Goal: Information Seeking & Learning: Learn about a topic

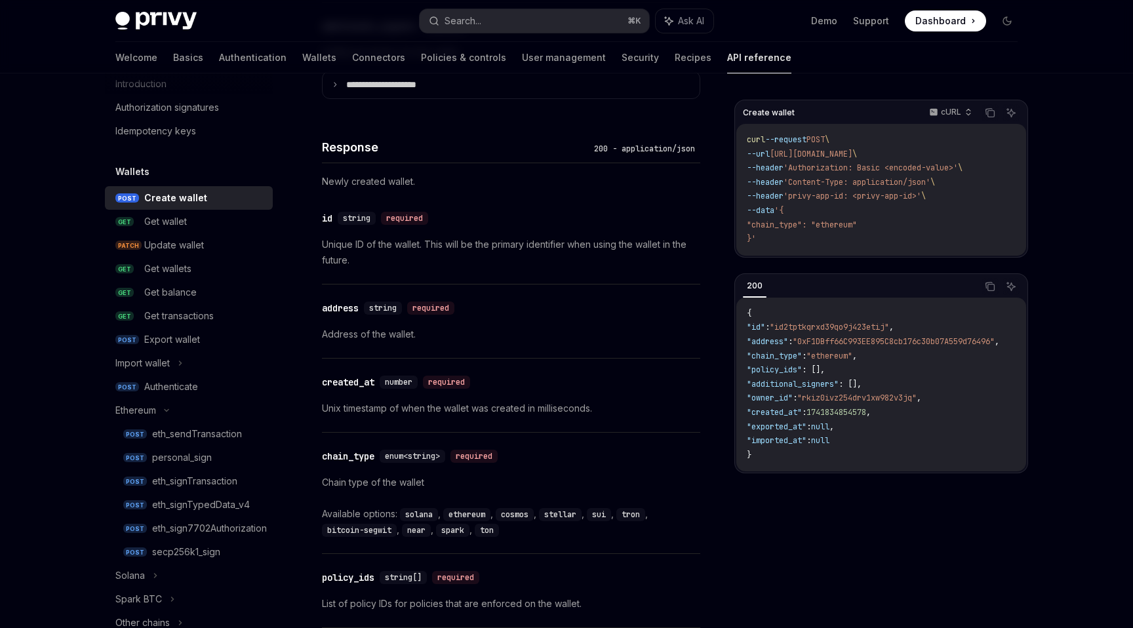
scroll to position [1131, 0]
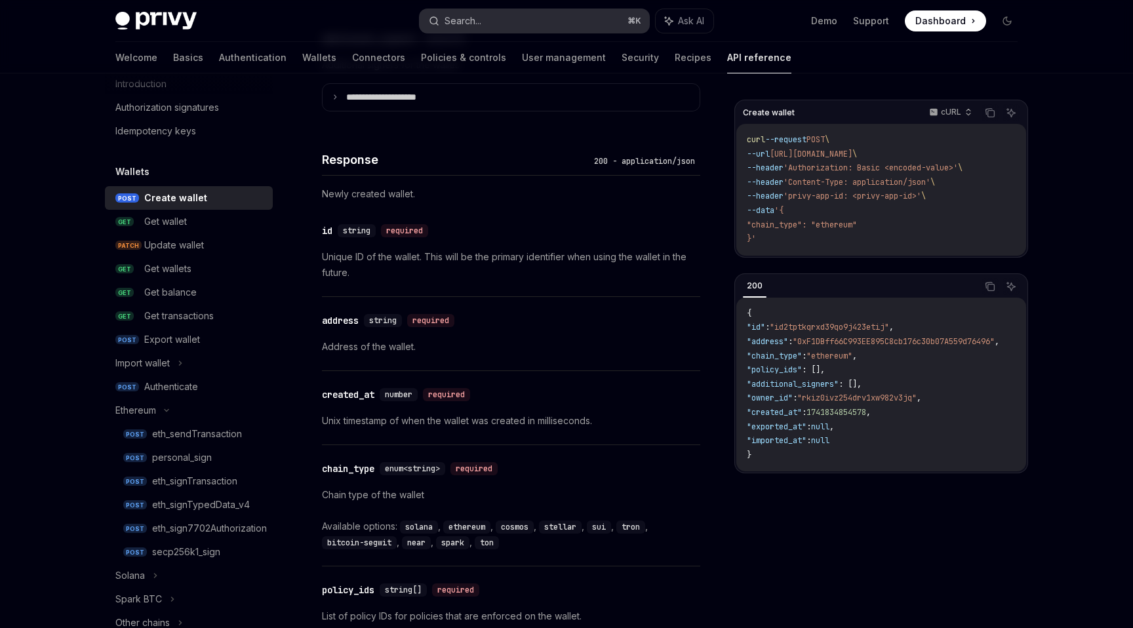
click at [487, 10] on button "Search... ⌘ K" at bounding box center [535, 21] width 230 height 24
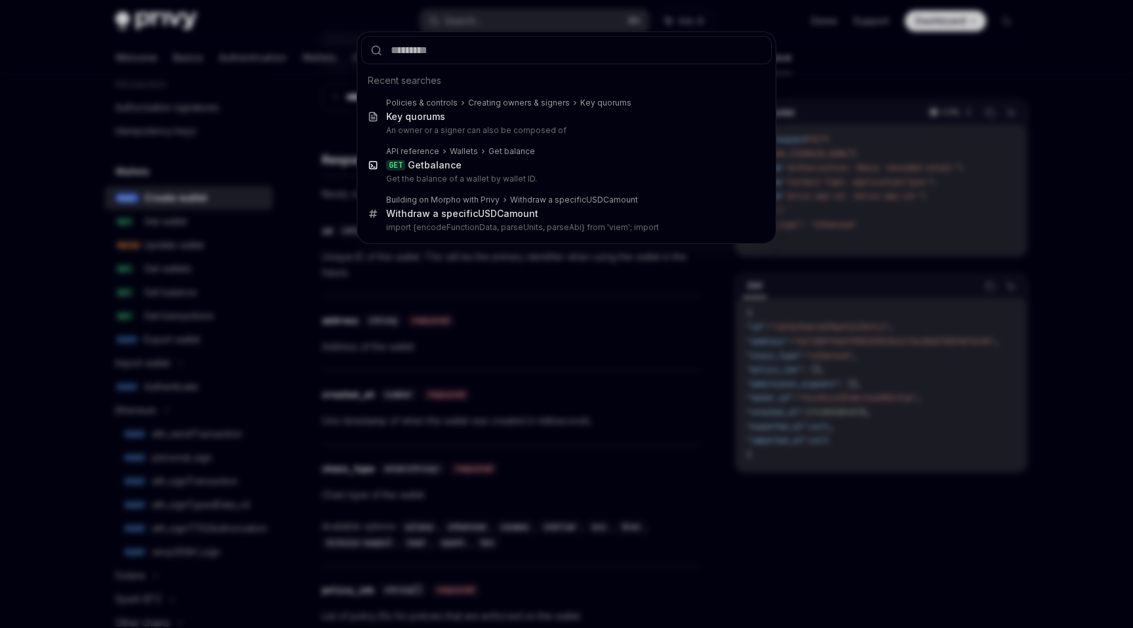
click at [481, 20] on div "Recent searches Policies & controls Creating owners & signers Key quorums Key q…" at bounding box center [566, 314] width 1133 height 628
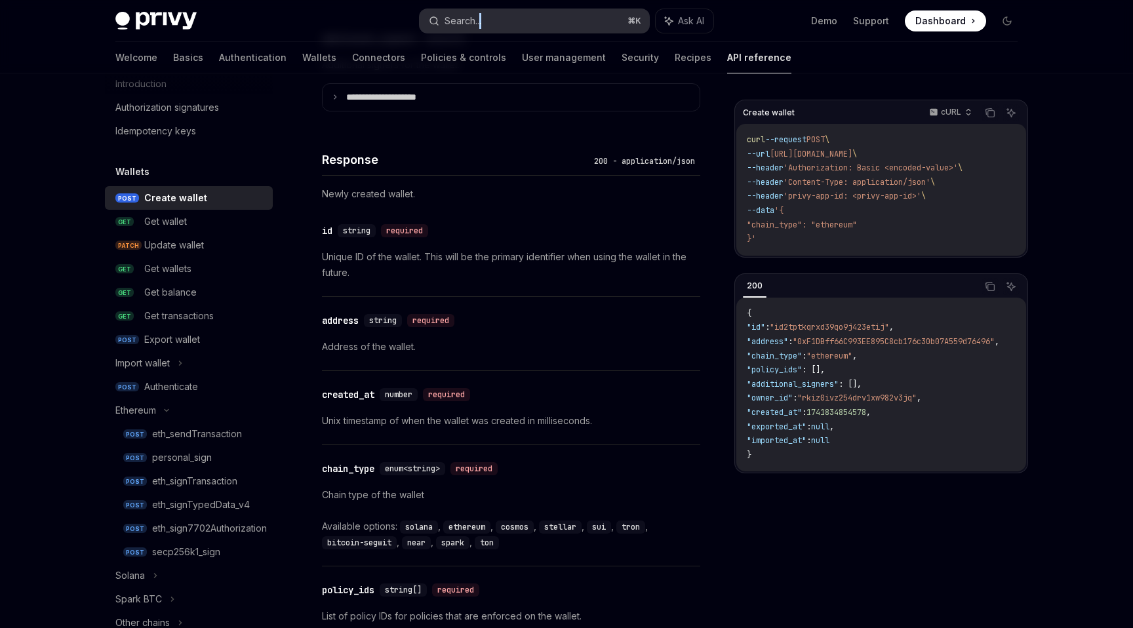
click at [471, 19] on div "Search..." at bounding box center [463, 21] width 37 height 16
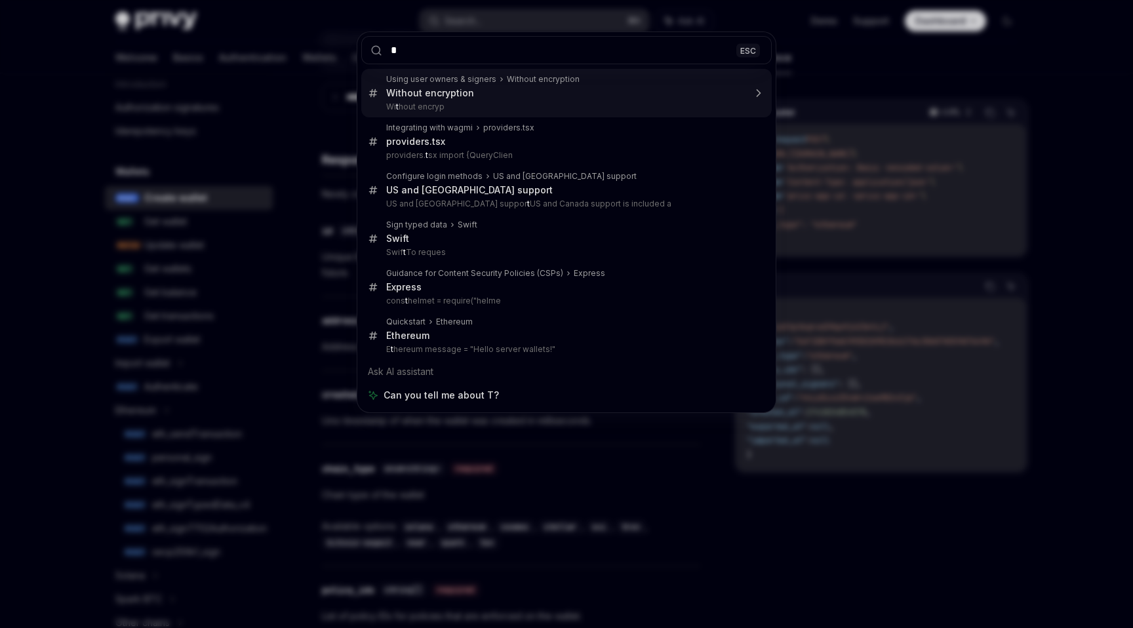
type input "**"
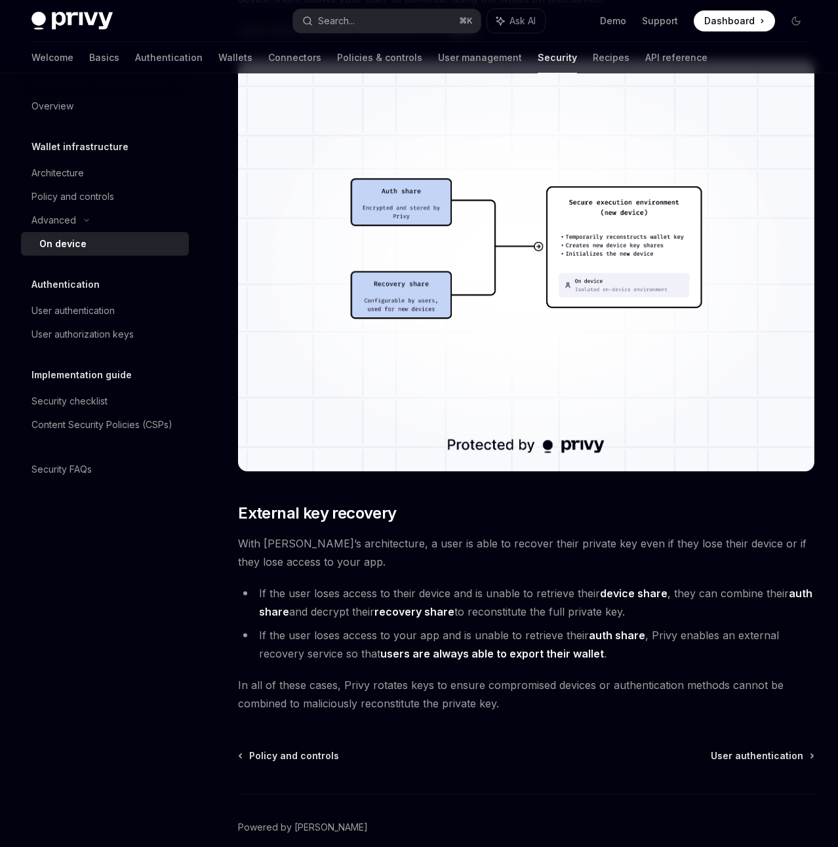
scroll to position [3345, 0]
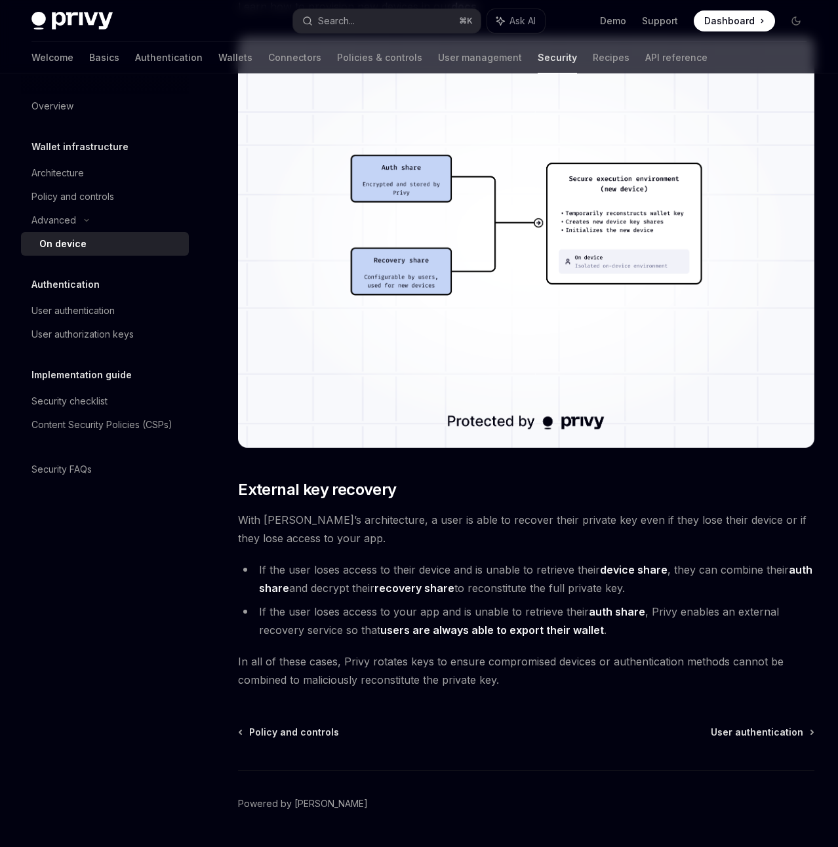
click at [630, 563] on strong "device share" at bounding box center [634, 569] width 68 height 13
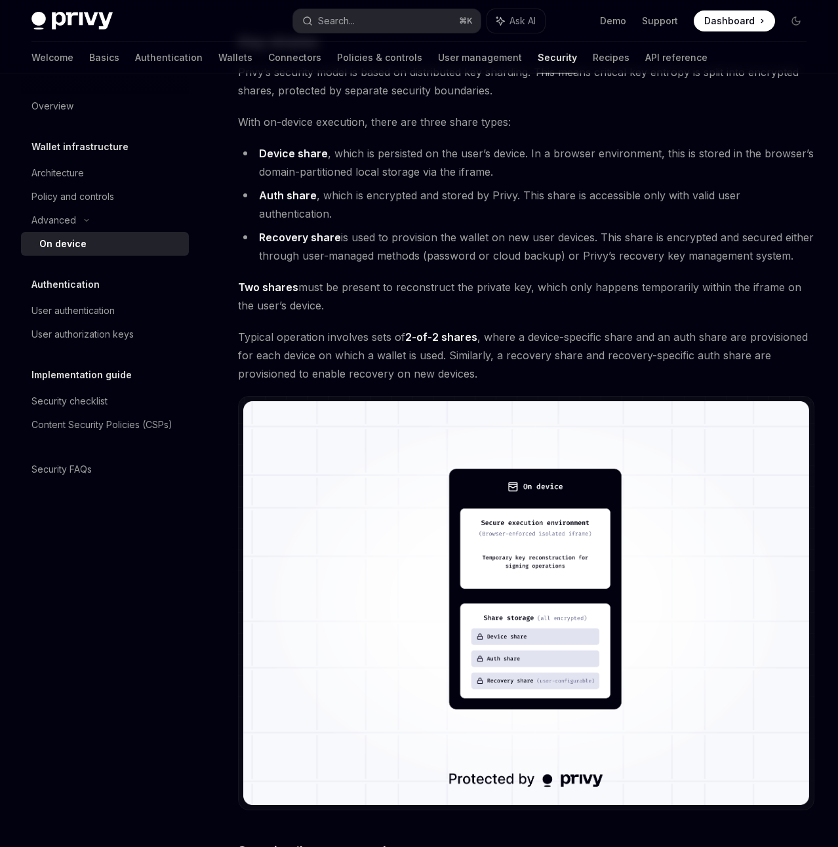
scroll to position [0, 0]
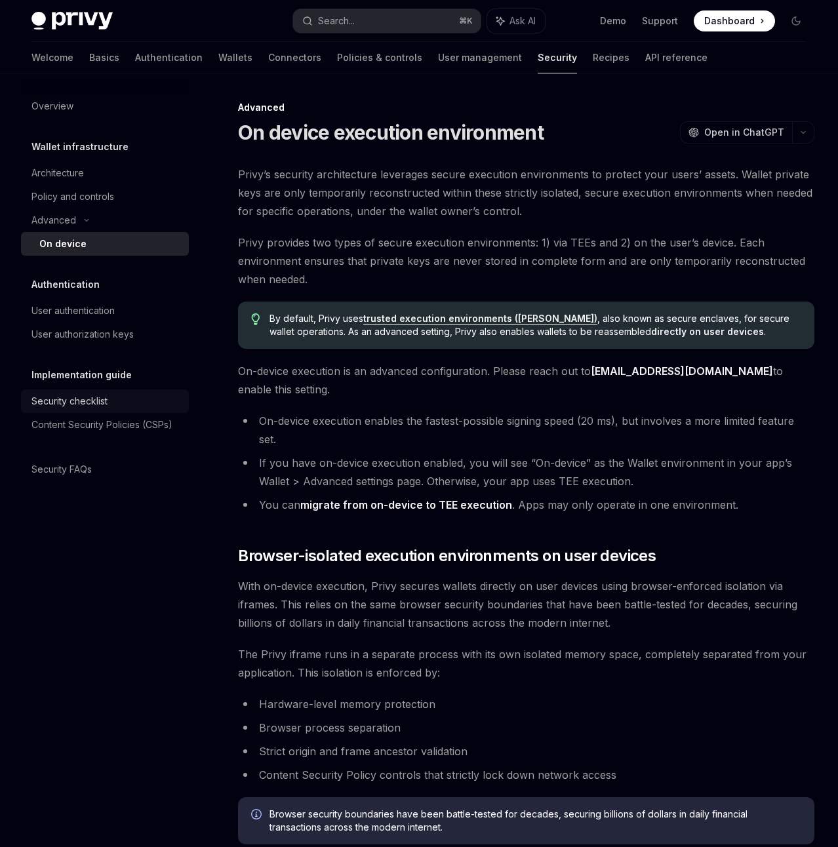
click at [67, 405] on div "Security checklist" at bounding box center [69, 401] width 76 height 16
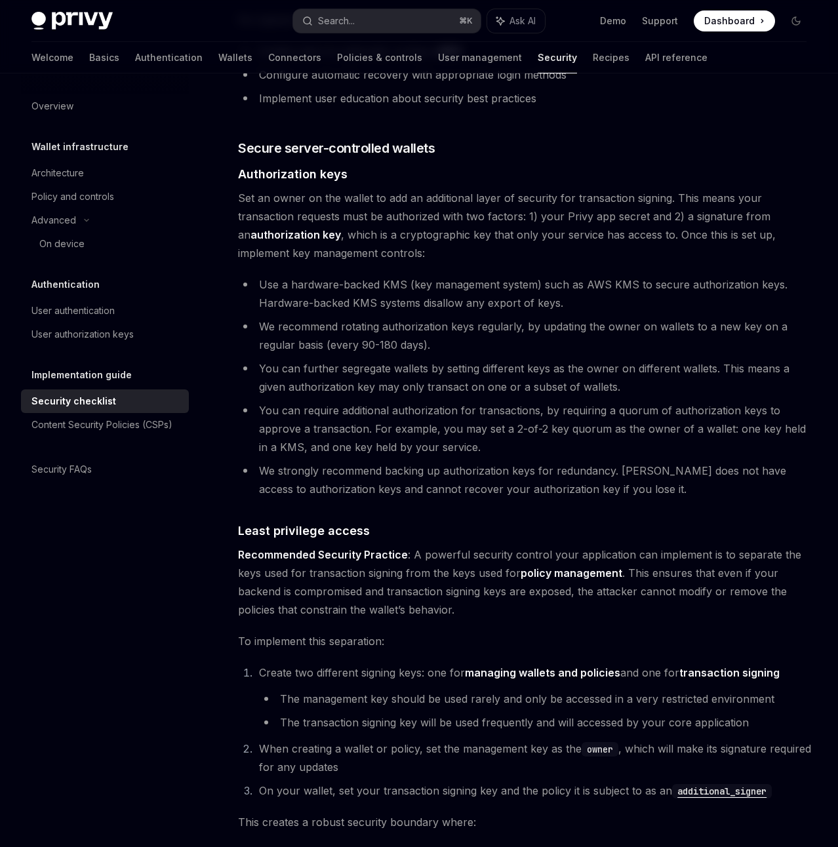
scroll to position [1959, 0]
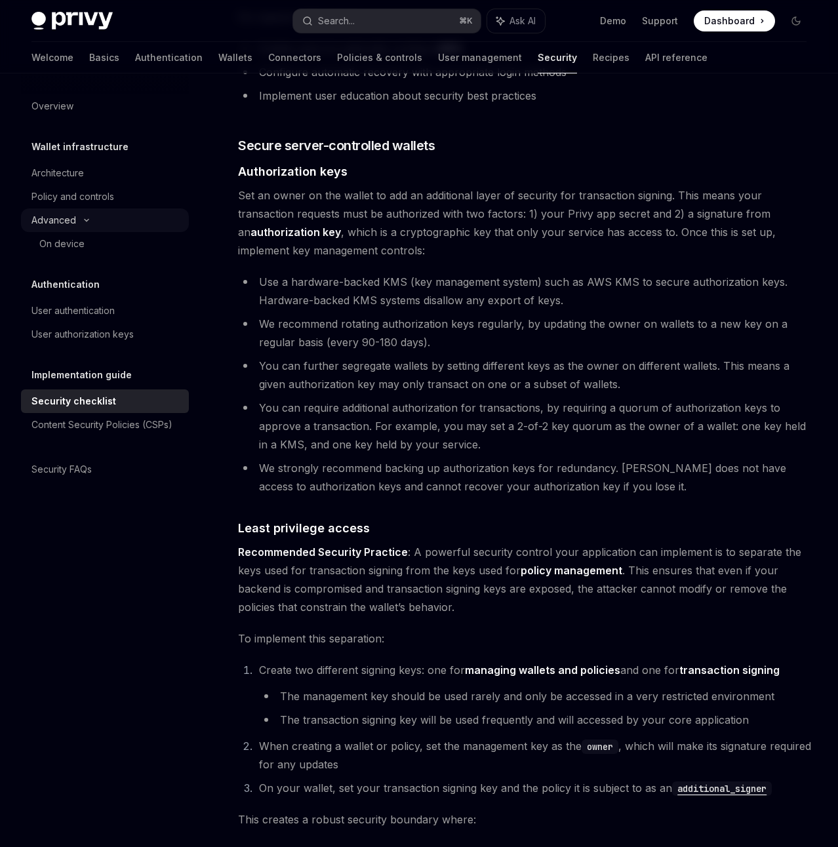
click at [110, 231] on div "Advanced" at bounding box center [105, 221] width 168 height 24
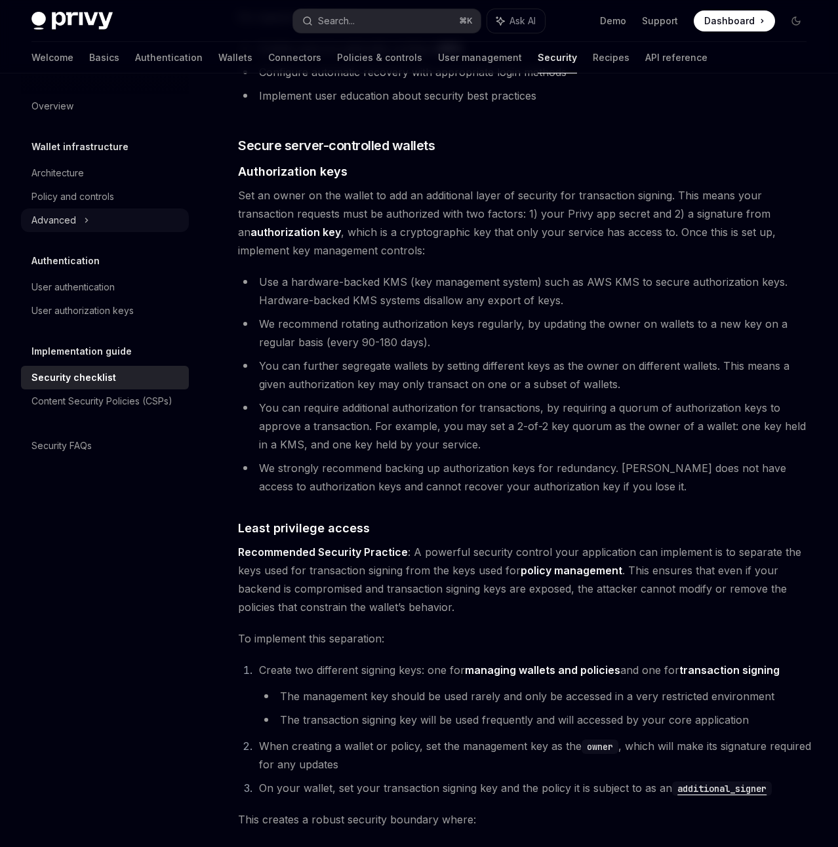
click at [98, 224] on div "Advanced" at bounding box center [105, 221] width 168 height 24
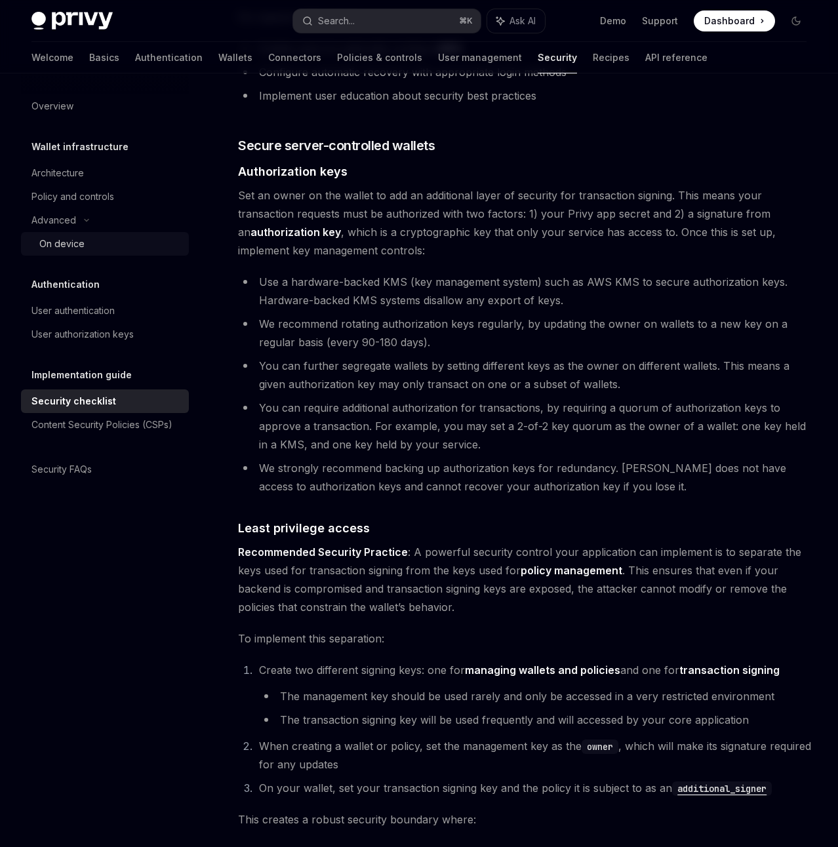
click at [81, 243] on div "On device" at bounding box center [61, 244] width 45 height 16
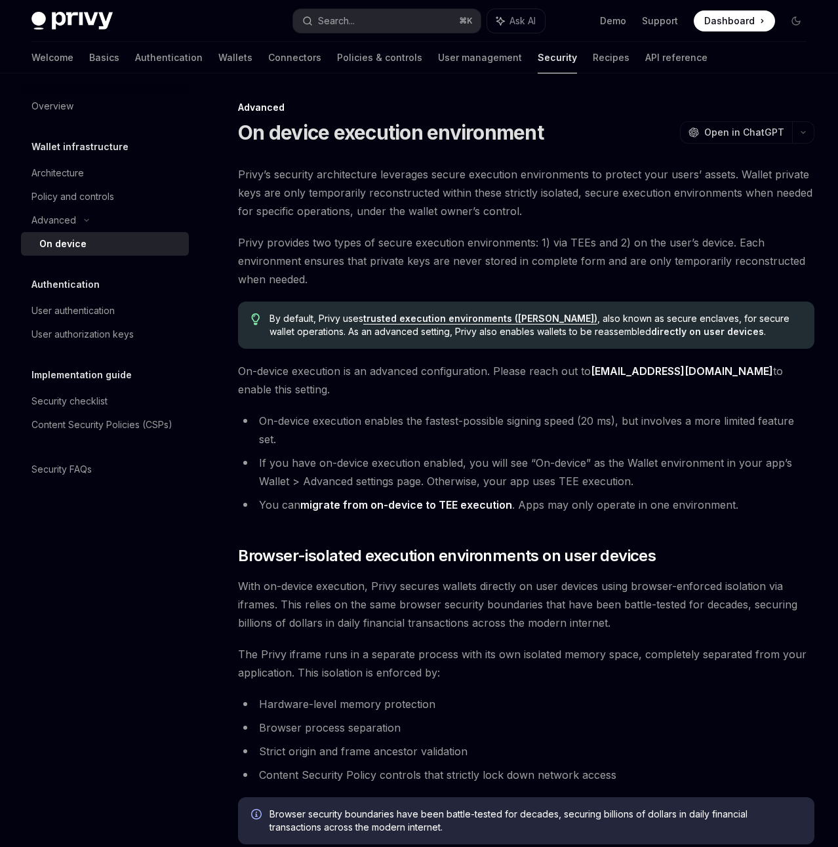
click at [677, 454] on li "If you have on-device execution enabled, you will see “On-device” as the Wallet…" at bounding box center [526, 472] width 576 height 37
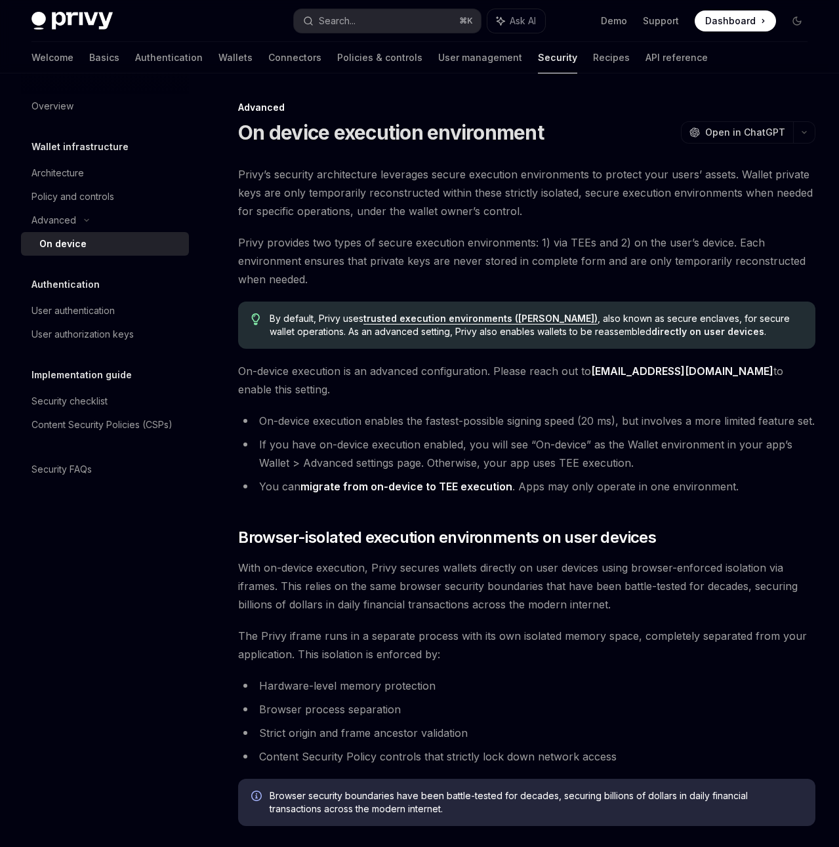
type textarea "*"
